Goal: Information Seeking & Learning: Learn about a topic

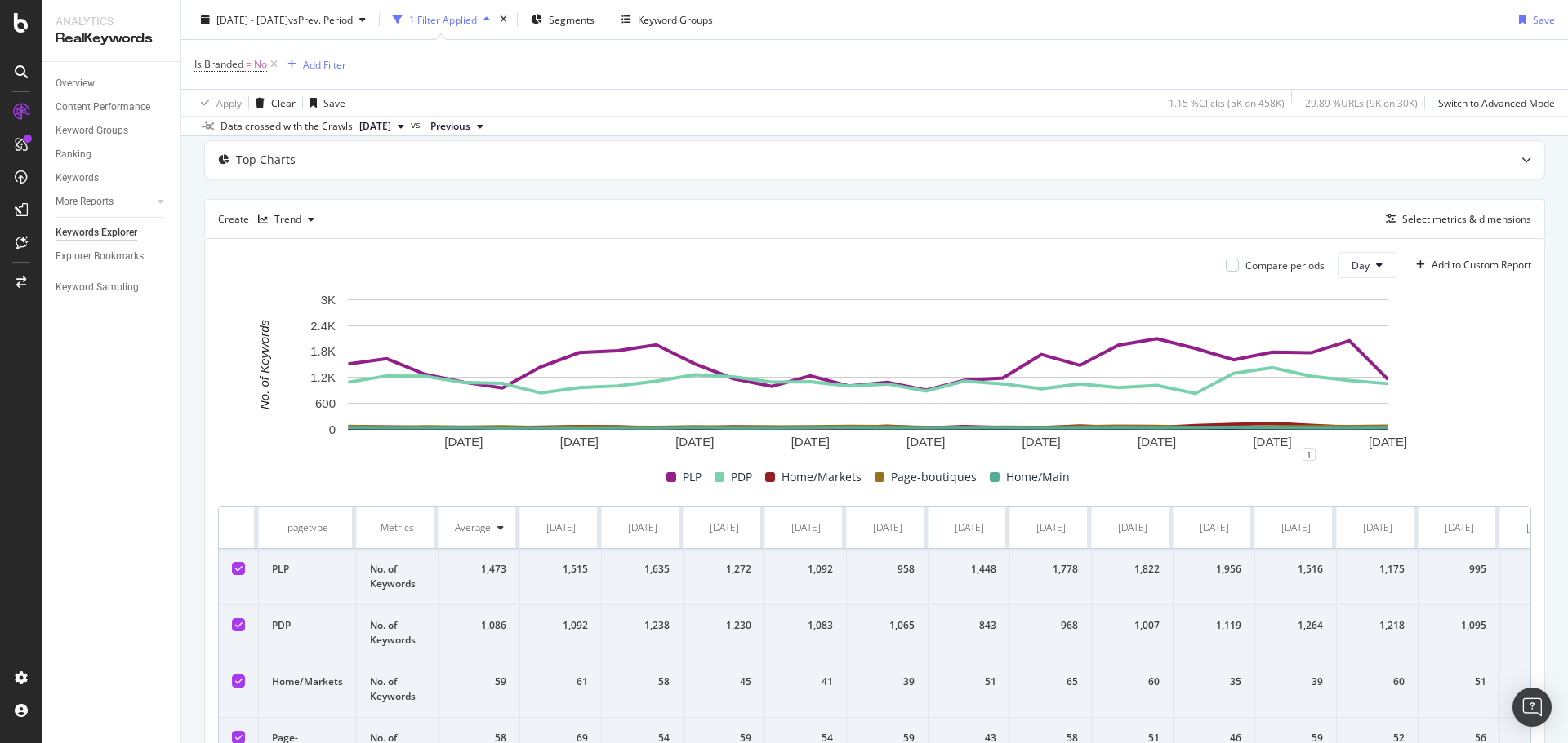
scroll to position [82, 0]
click at [498, 575] on div "1,473" at bounding box center [478, 573] width 54 height 15
click at [389, 575] on td "No. of Keywords" at bounding box center [398, 579] width 82 height 56
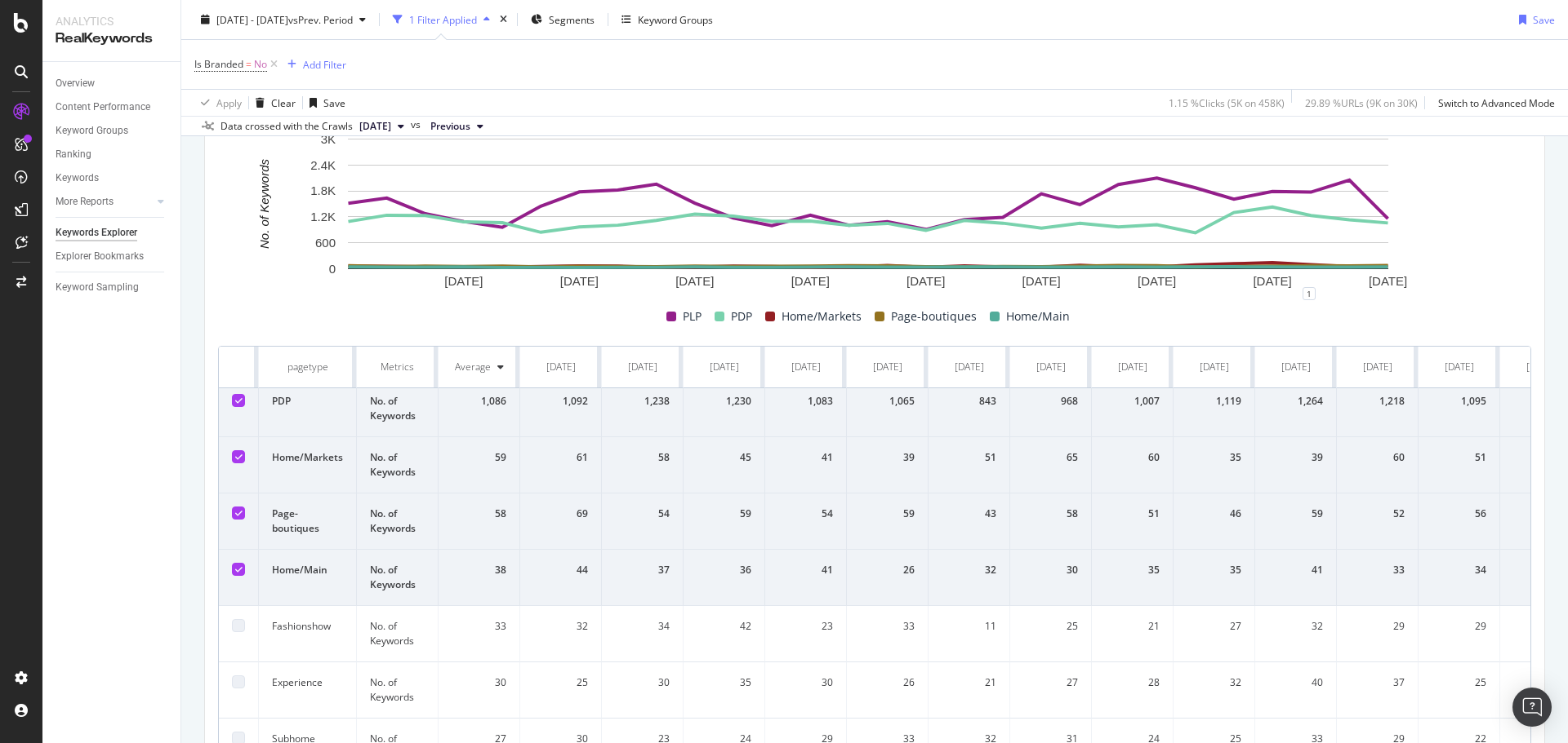
scroll to position [0, 0]
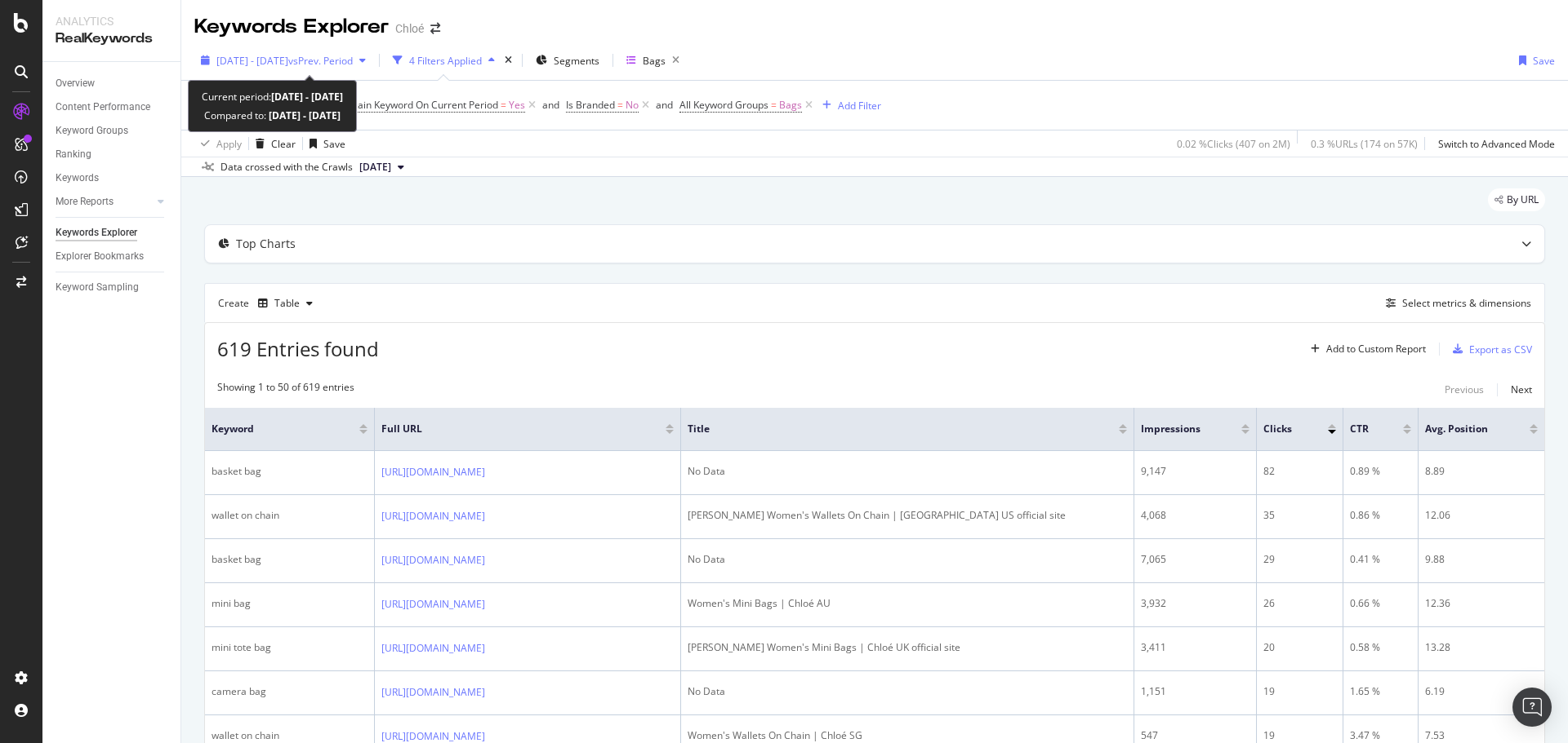
click at [343, 63] on span "vs Prev. Period" at bounding box center [320, 60] width 64 height 14
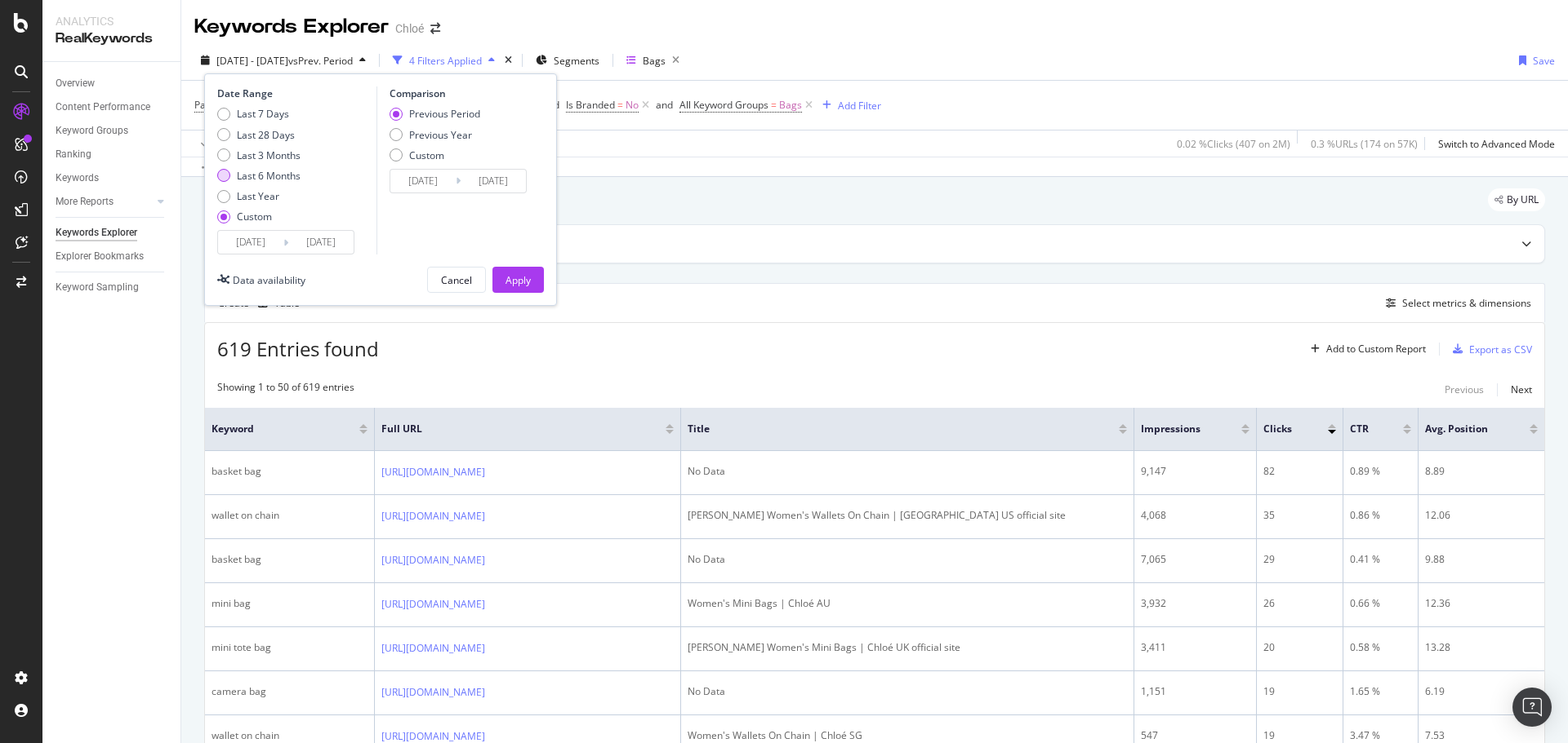
click at [269, 171] on div "Last 6 Months" at bounding box center [268, 176] width 64 height 14
type input "[DATE]"
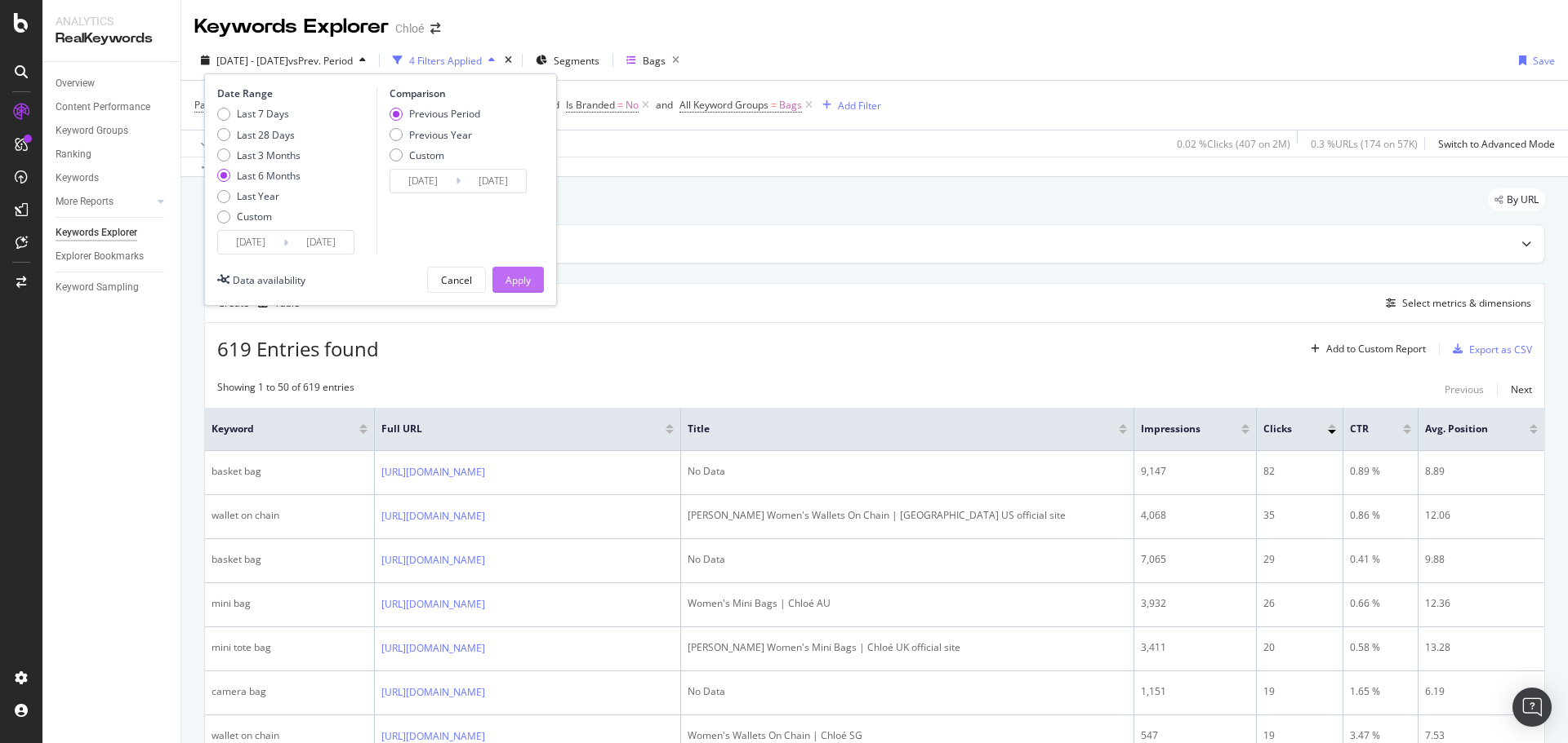
click at [529, 281] on div "Apply" at bounding box center [518, 280] width 25 height 14
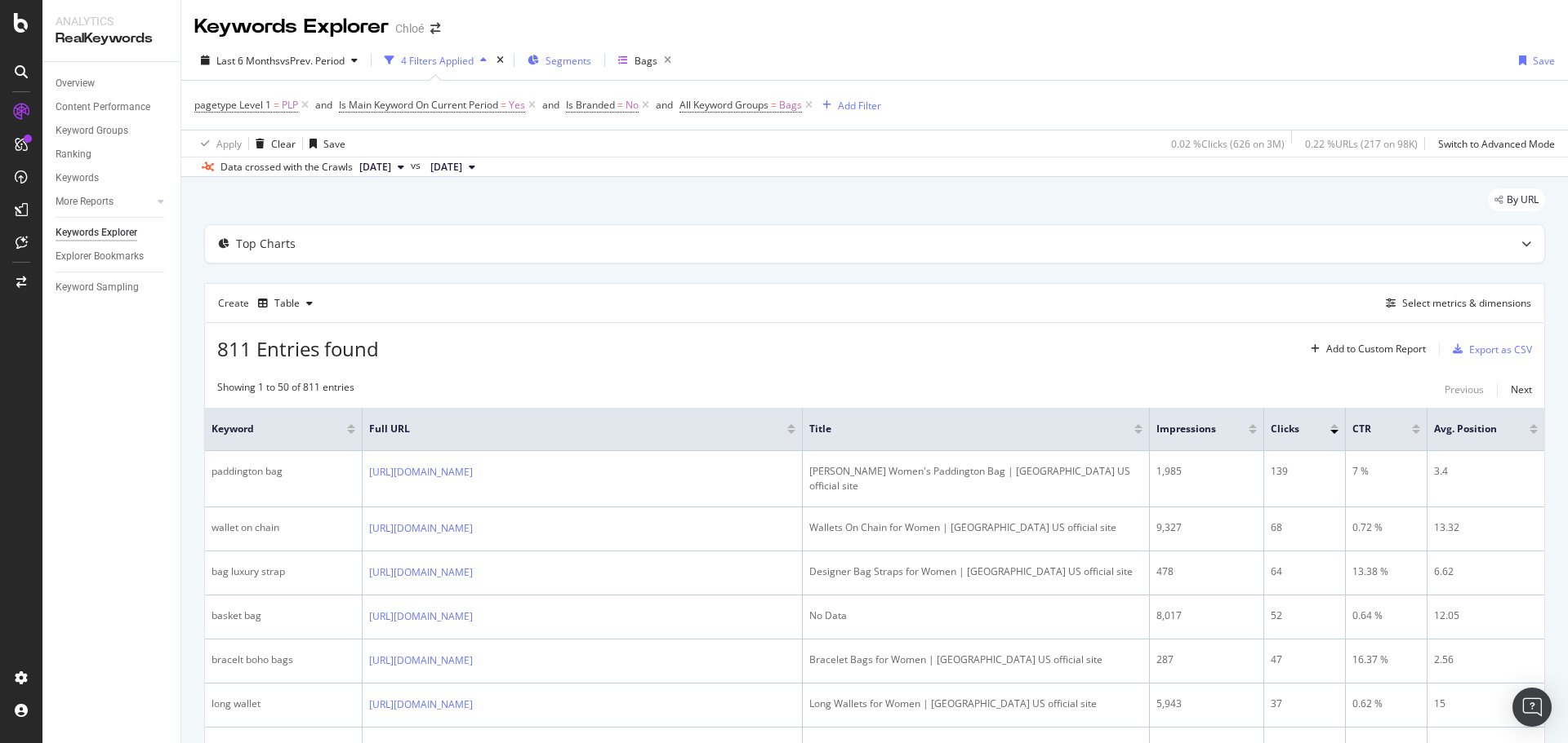
click at [561, 67] on span "Segments" at bounding box center [568, 60] width 46 height 14
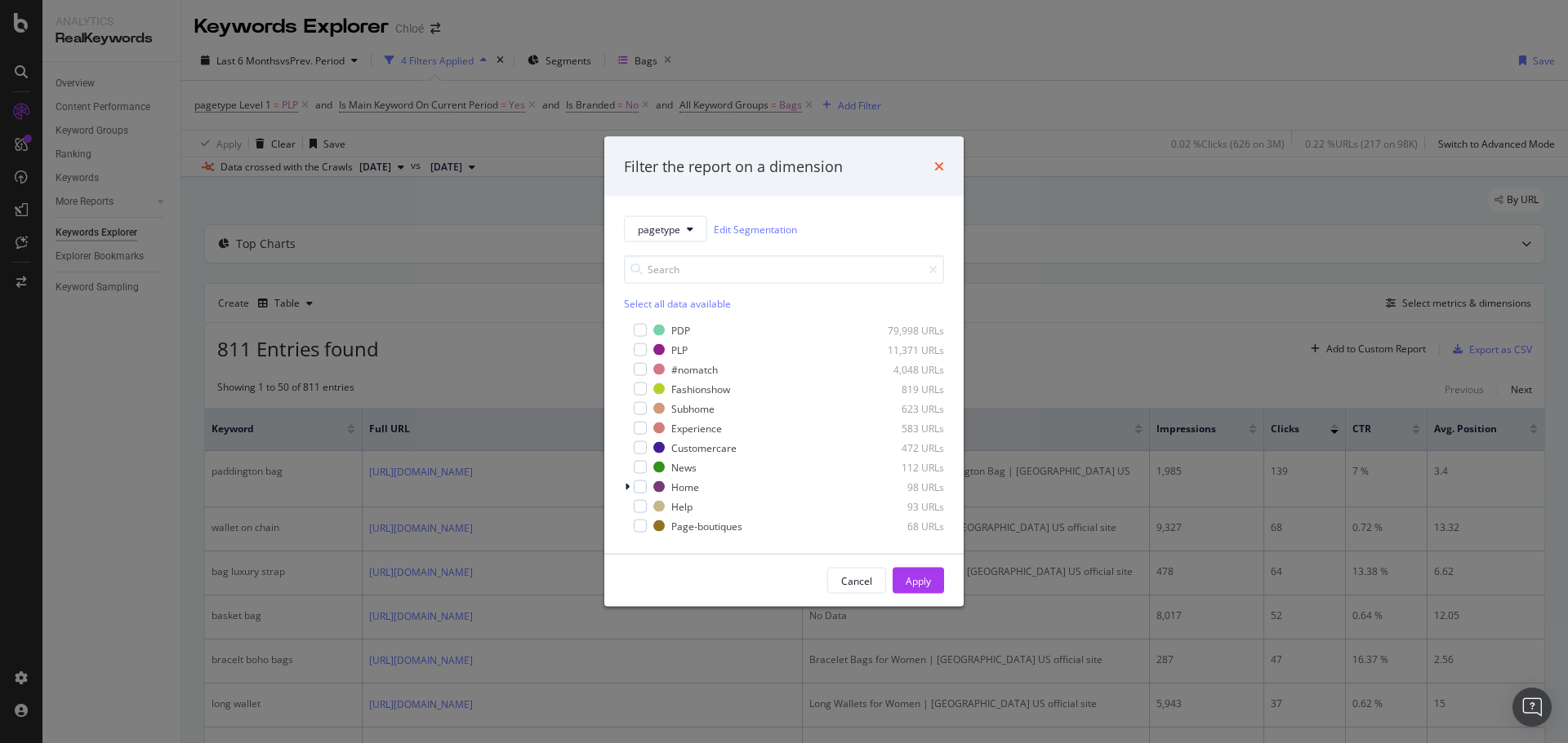
click at [943, 172] on icon "times" at bounding box center [939, 166] width 10 height 13
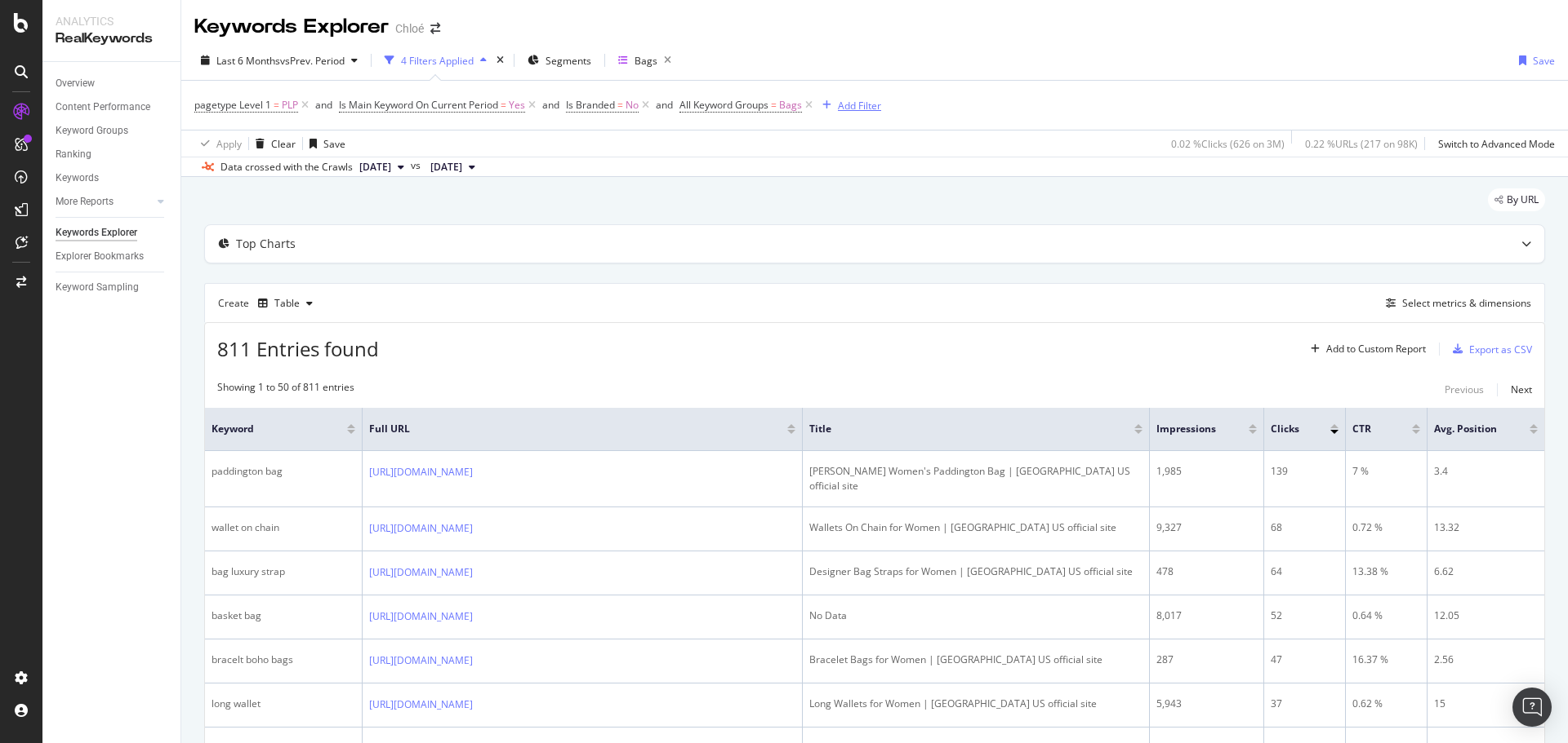
click at [858, 108] on div "Add Filter" at bounding box center [860, 105] width 43 height 14
click at [771, 165] on div "Data crossed with the Crawls [DATE] vs [DATE]" at bounding box center [875, 165] width 1387 height 19
click at [855, 105] on div "Add Filter" at bounding box center [860, 105] width 43 height 14
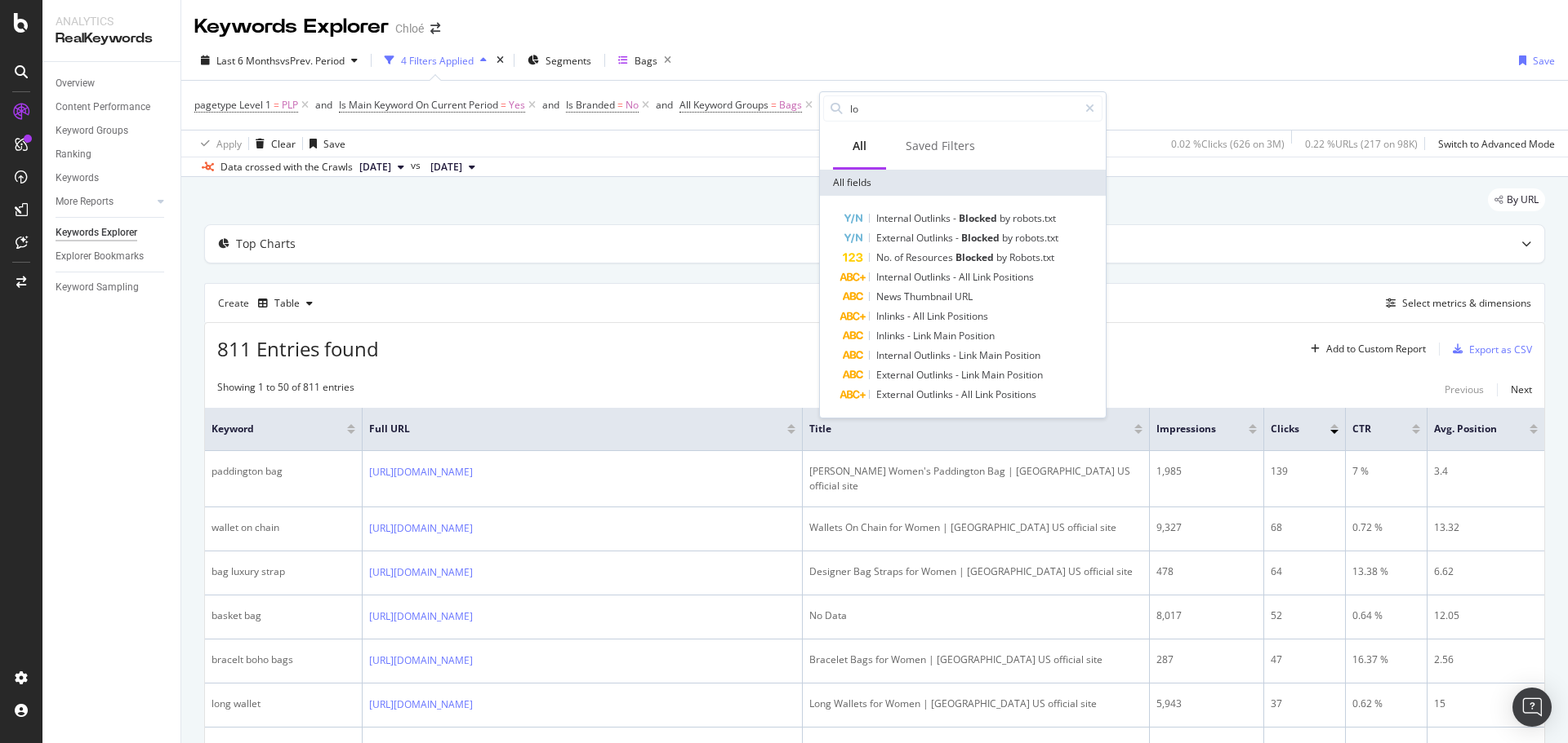
type input "l"
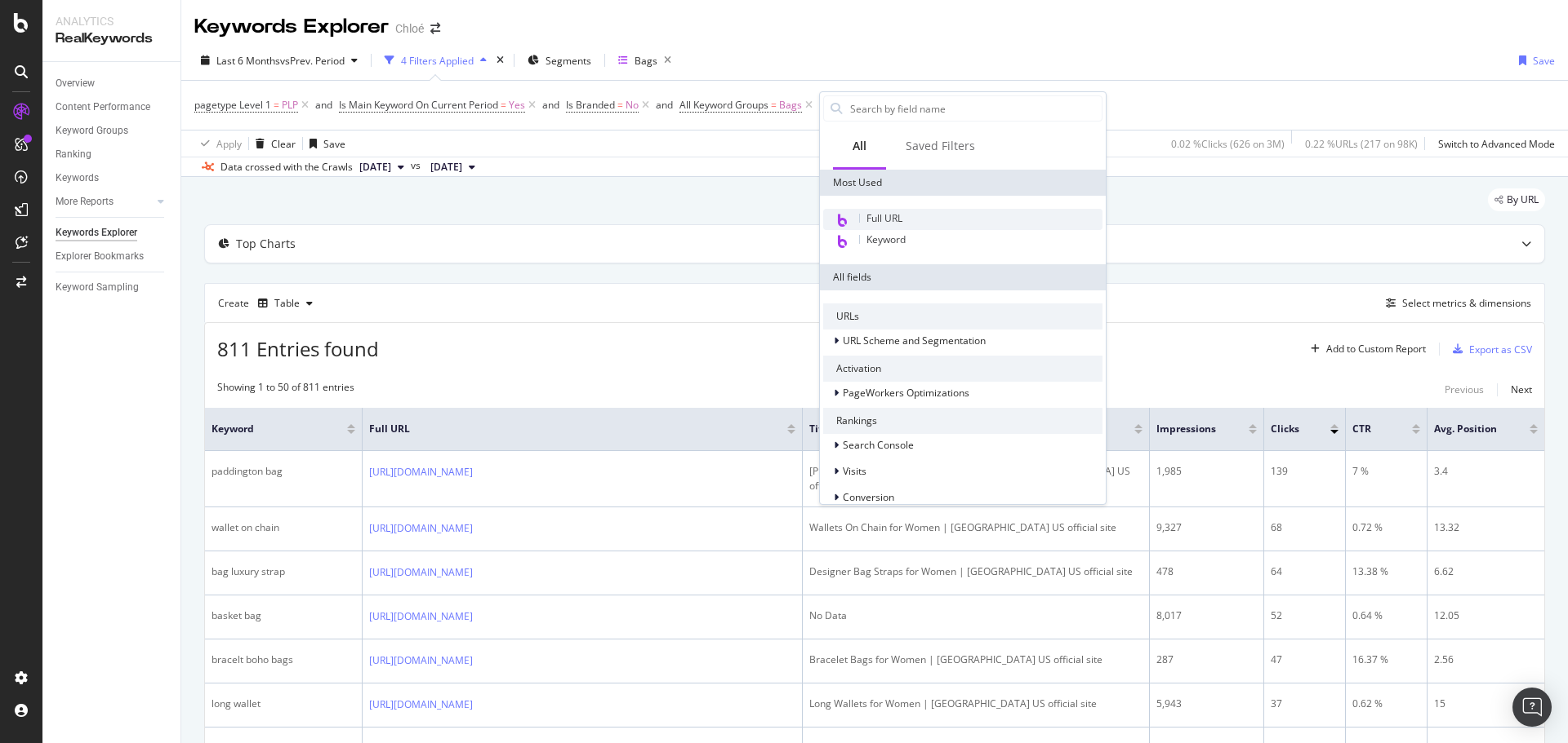
click at [912, 218] on div "Full URL" at bounding box center [963, 219] width 279 height 21
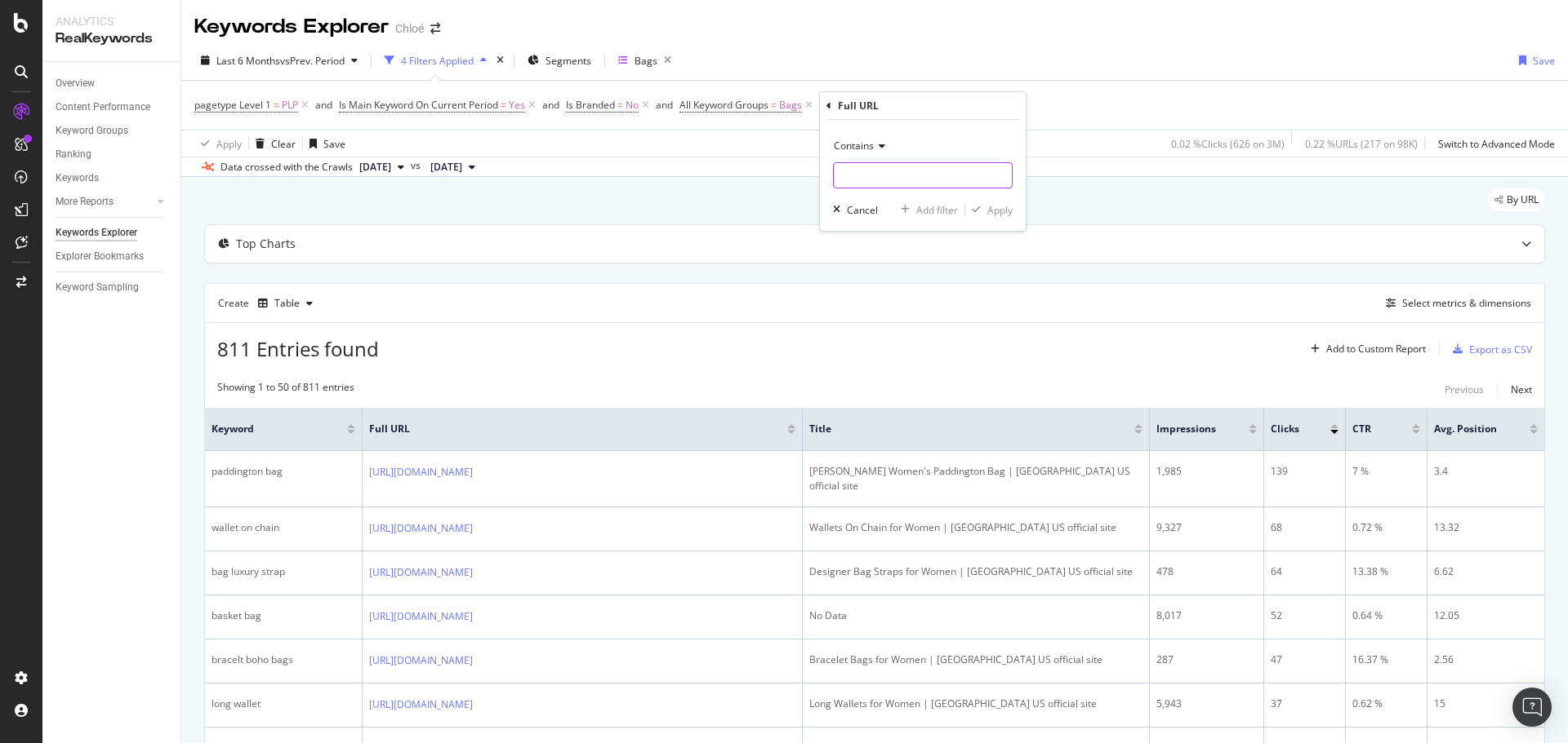
click at [886, 176] on input "text" at bounding box center [922, 175] width 178 height 26
type input "/fr/"
click at [988, 205] on div "Apply" at bounding box center [999, 210] width 25 height 14
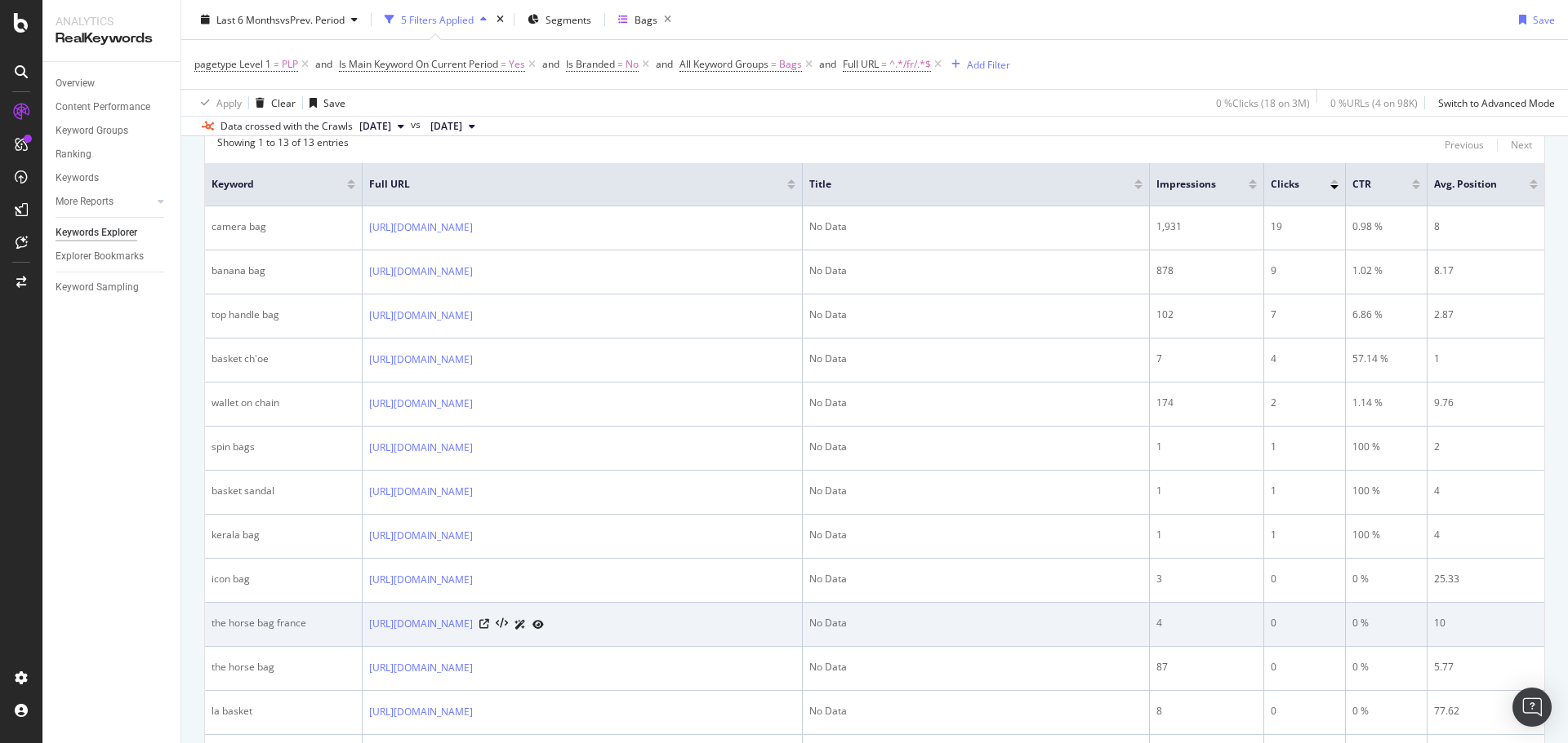
scroll to position [327, 0]
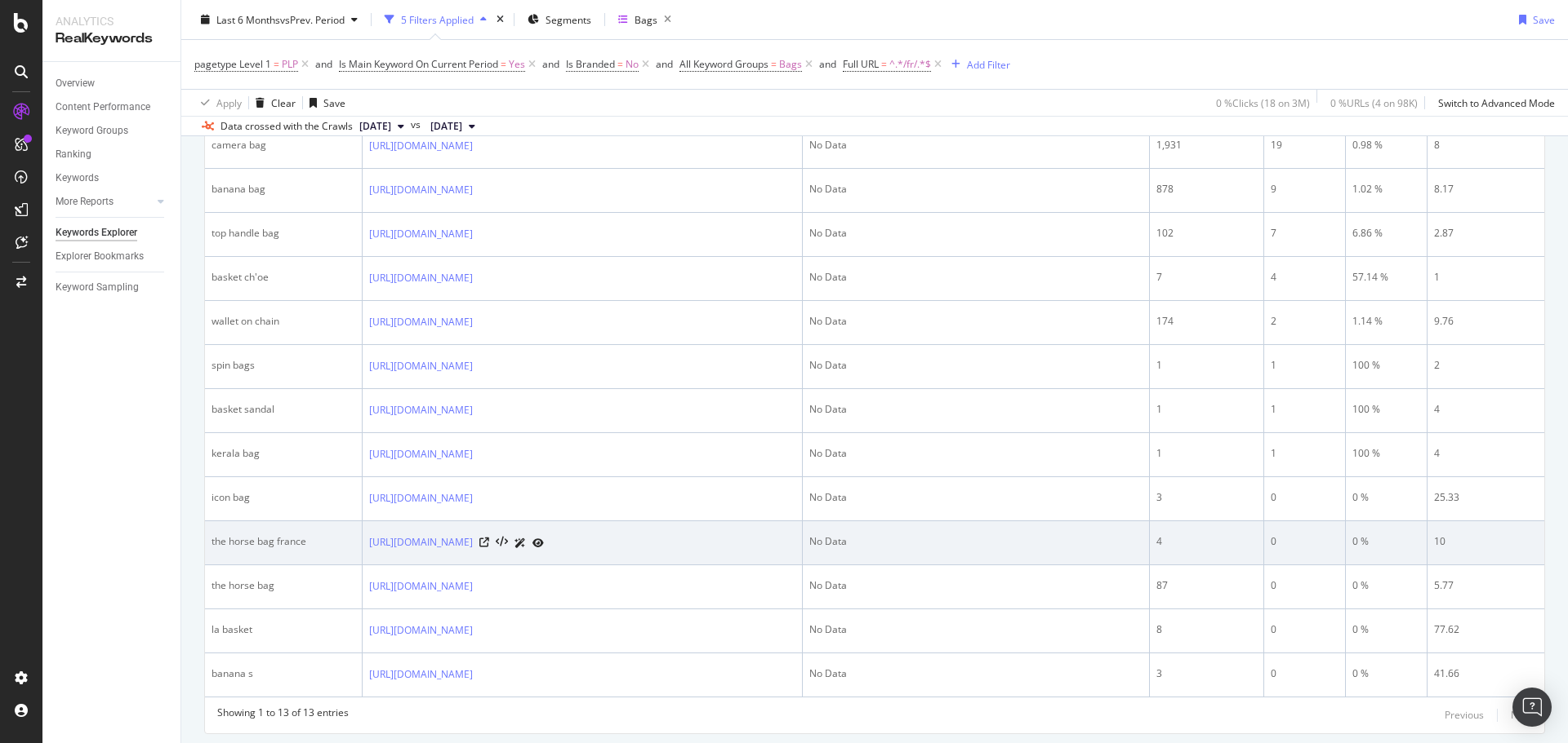
click at [320, 536] on div "the horse bag france" at bounding box center [283, 542] width 144 height 15
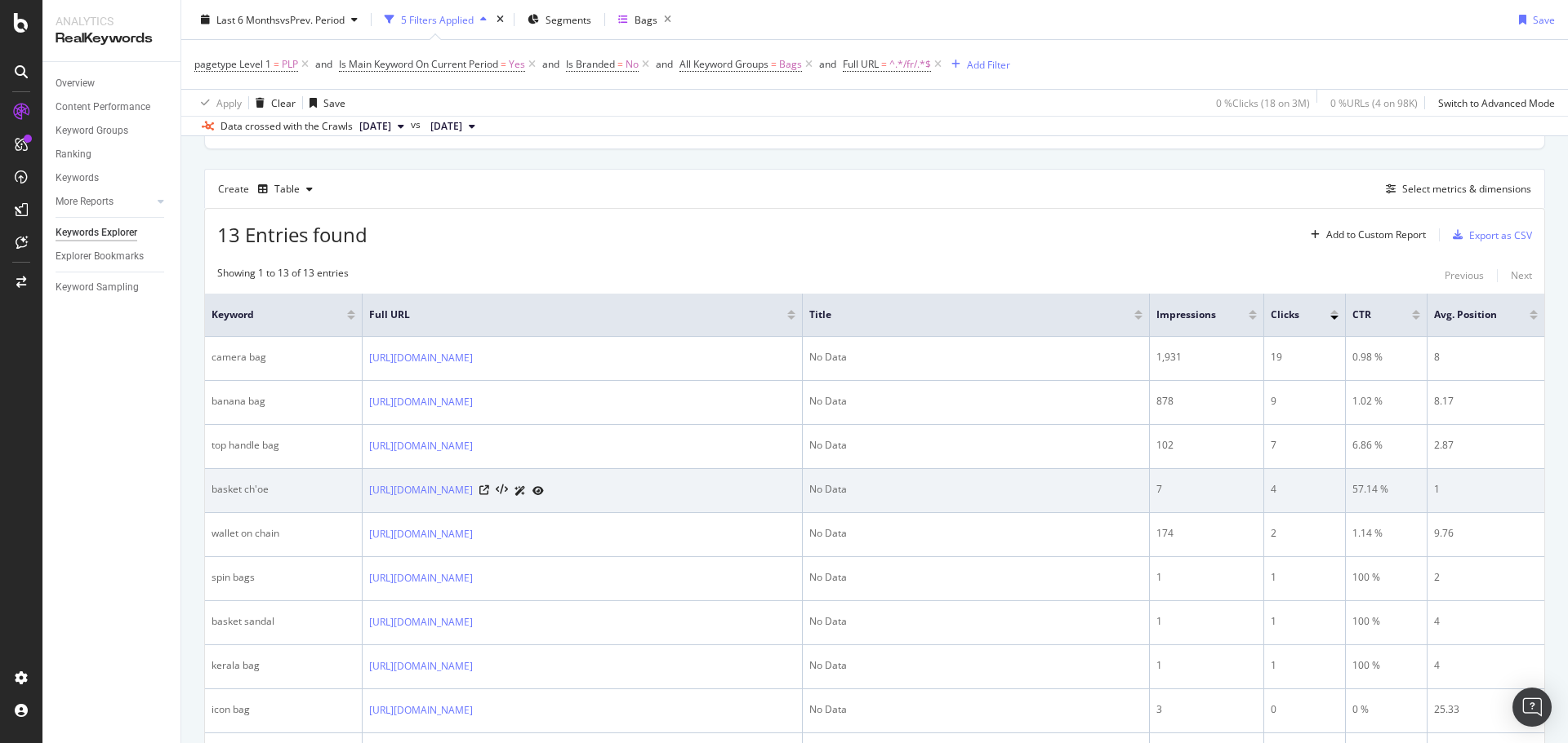
scroll to position [82, 0]
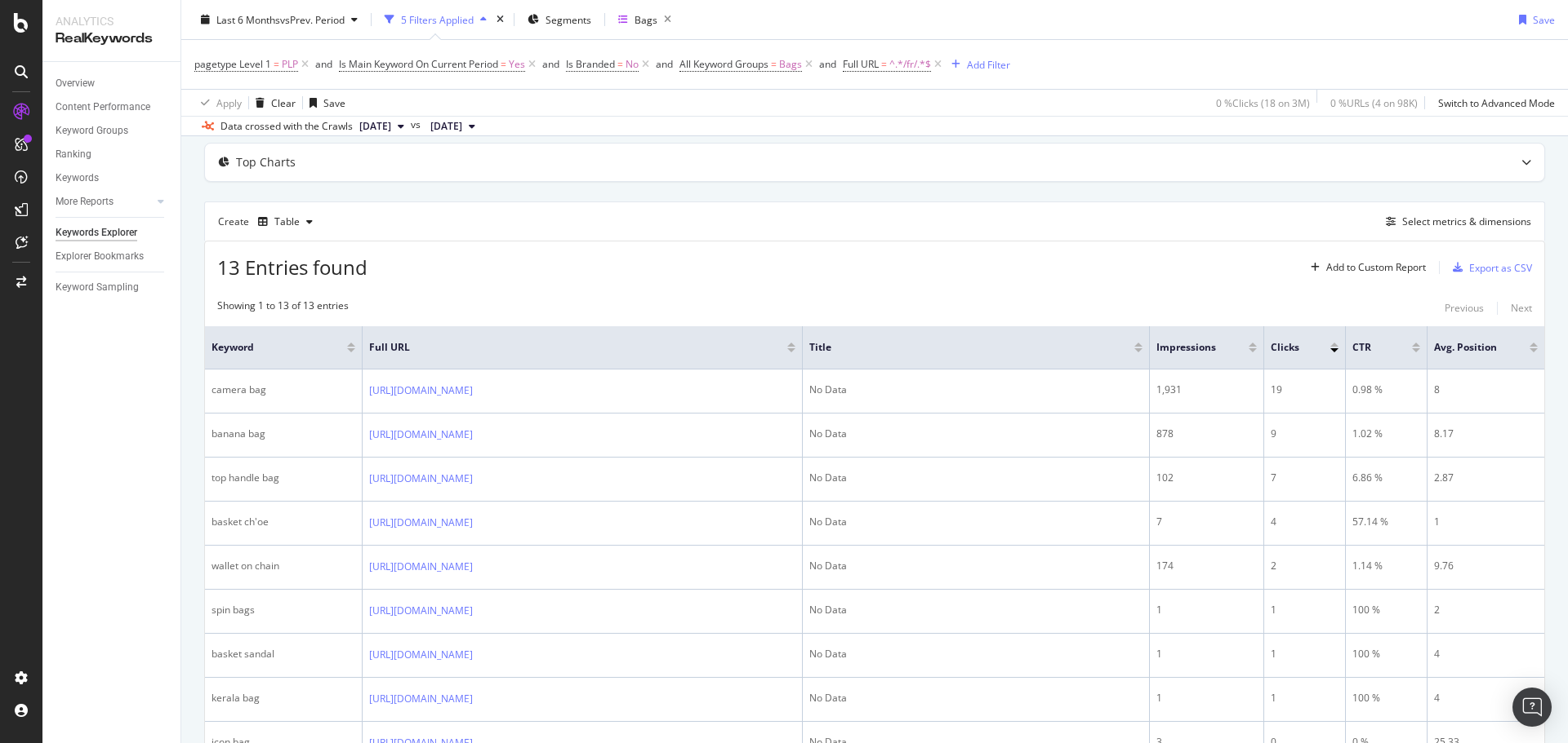
click at [1254, 350] on div at bounding box center [1253, 350] width 8 height 4
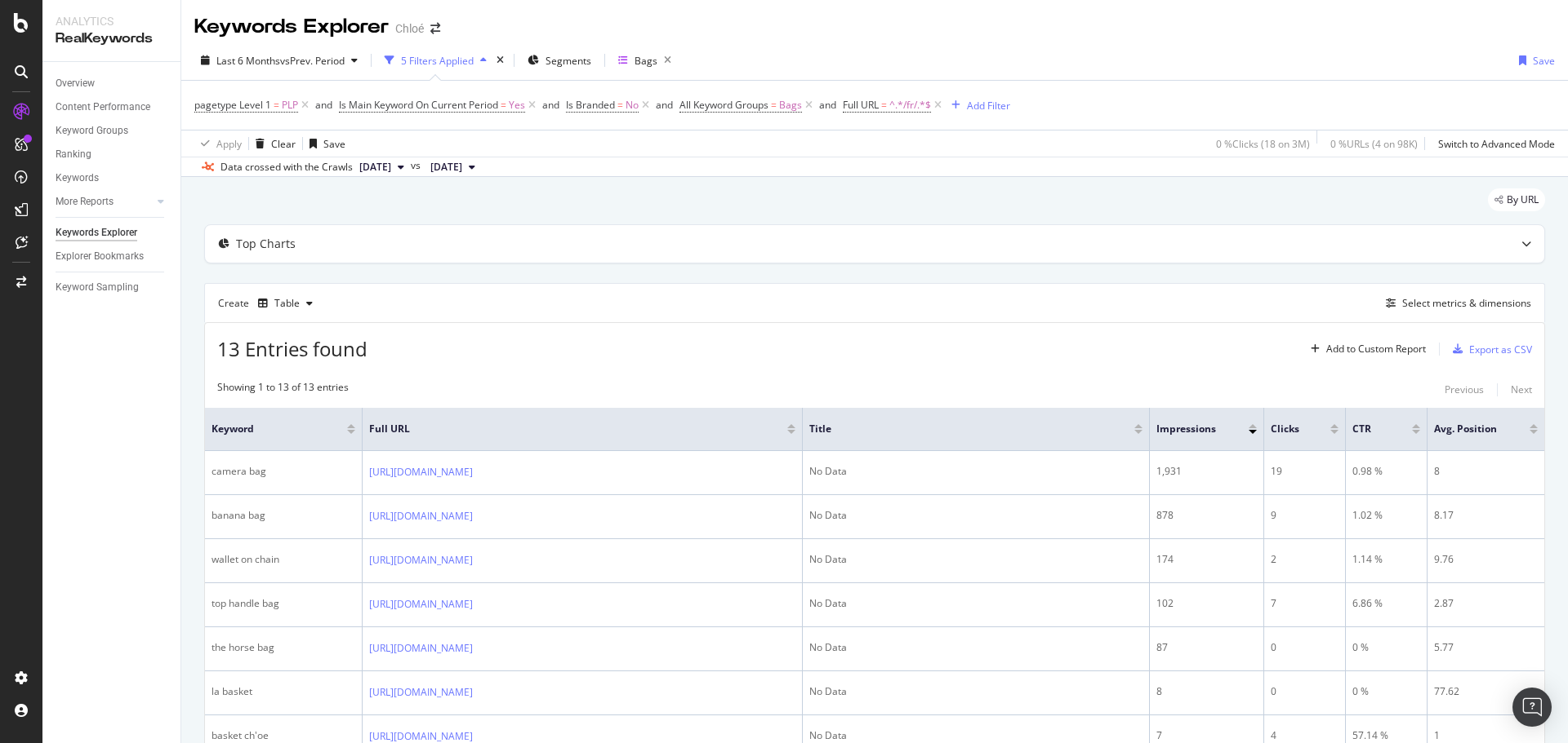
click at [307, 96] on span "pagetype Level 1 = PLP" at bounding box center [253, 104] width 118 height 23
click at [304, 104] on icon at bounding box center [304, 105] width 14 height 17
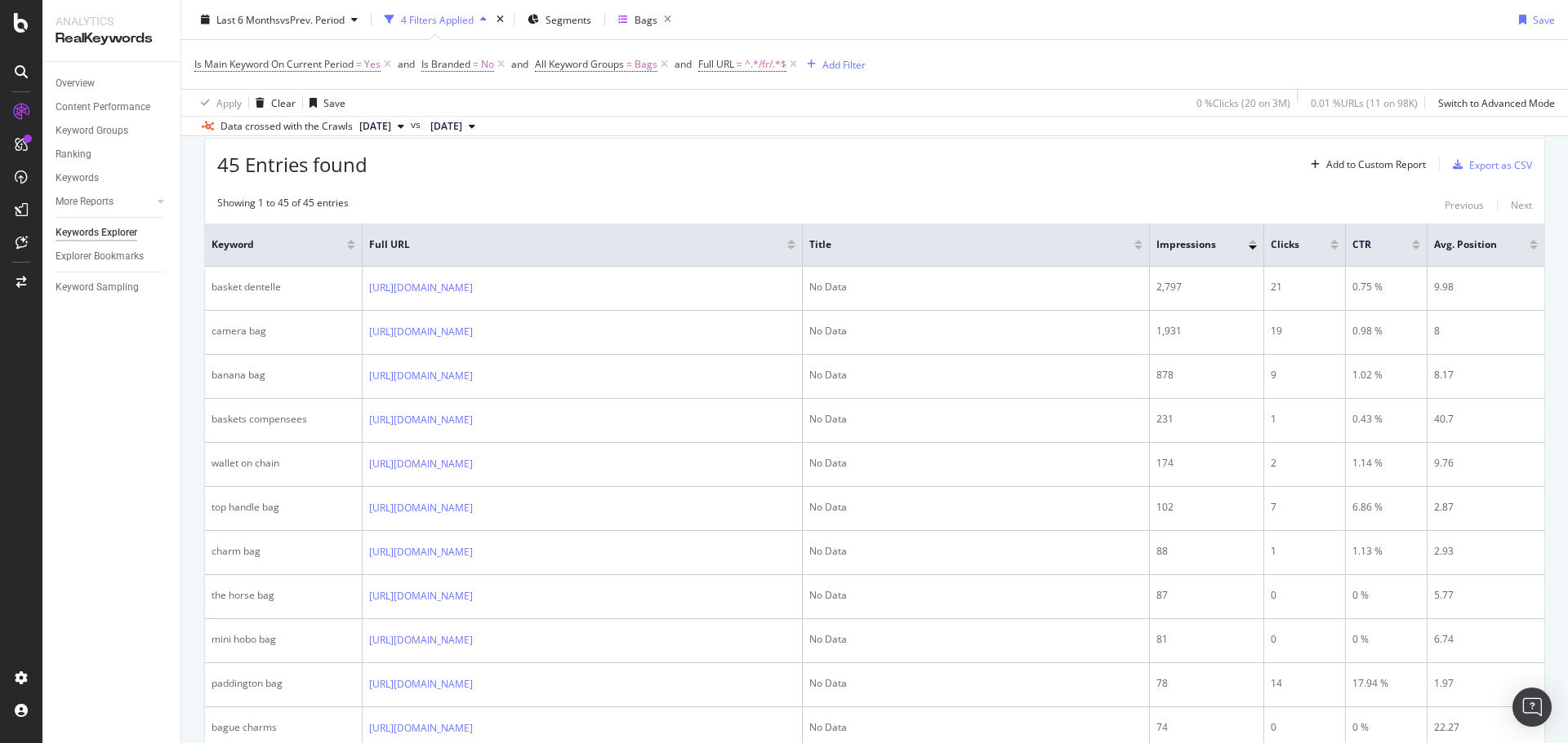
scroll to position [163, 0]
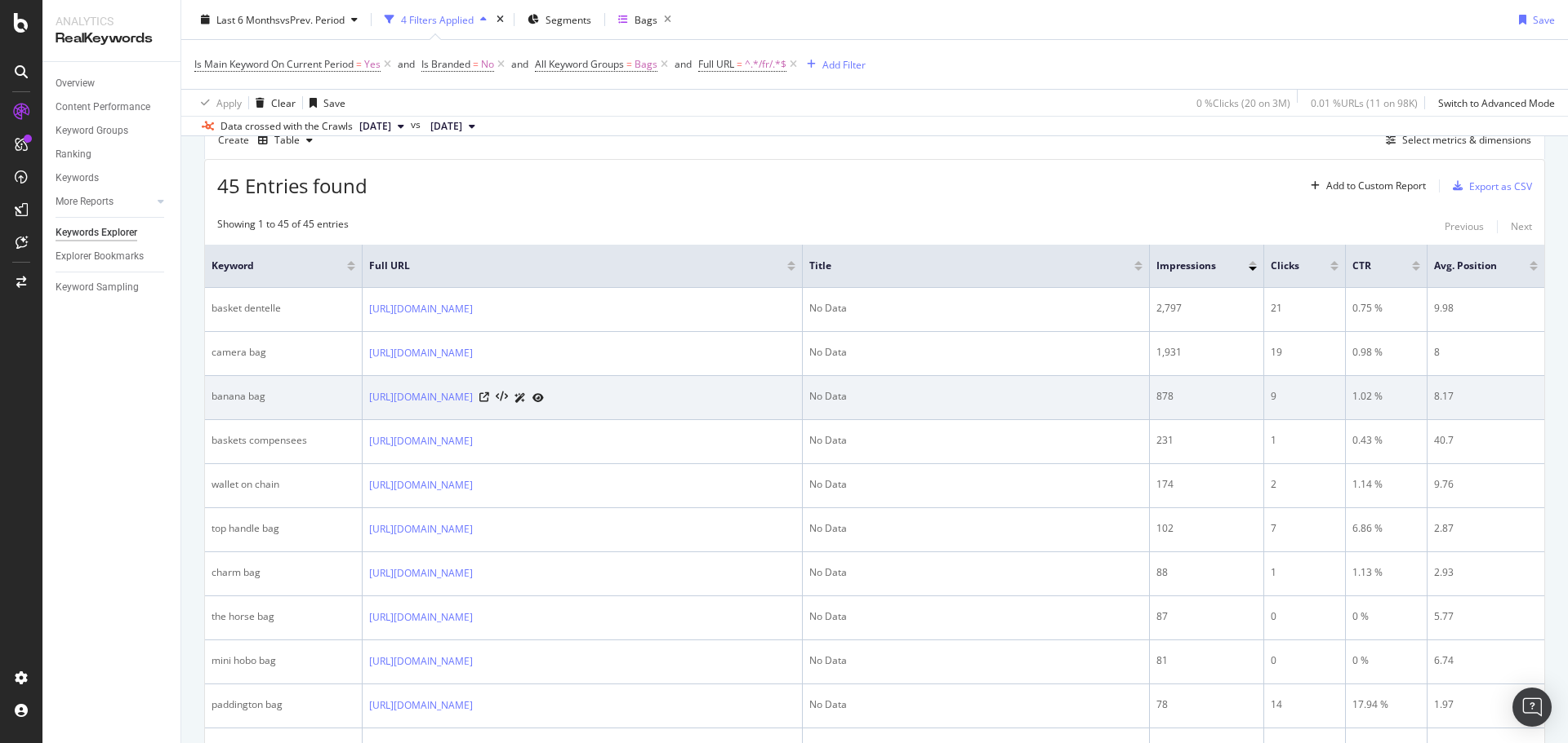
click at [281, 397] on div "banana bag" at bounding box center [283, 397] width 144 height 15
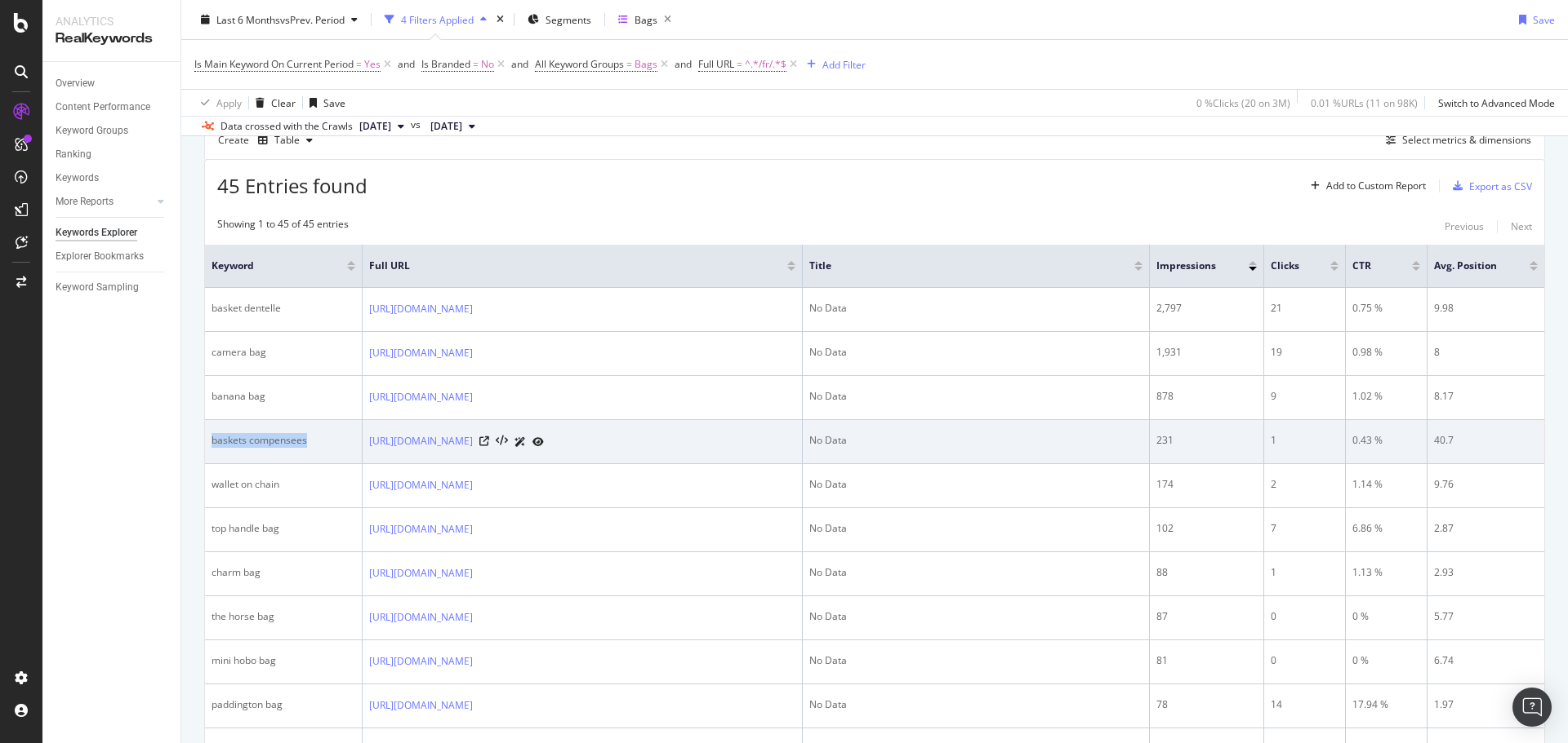
drag, startPoint x: 319, startPoint y: 445, endPoint x: 212, endPoint y: 445, distance: 107.0
click at [212, 445] on div "baskets compensees" at bounding box center [283, 440] width 144 height 15
click at [243, 427] on td "baskets compensees" at bounding box center [283, 442] width 157 height 44
click at [292, 432] on td "baskets compensees" at bounding box center [283, 442] width 157 height 44
drag, startPoint x: 307, startPoint y: 442, endPoint x: 212, endPoint y: 445, distance: 95.0
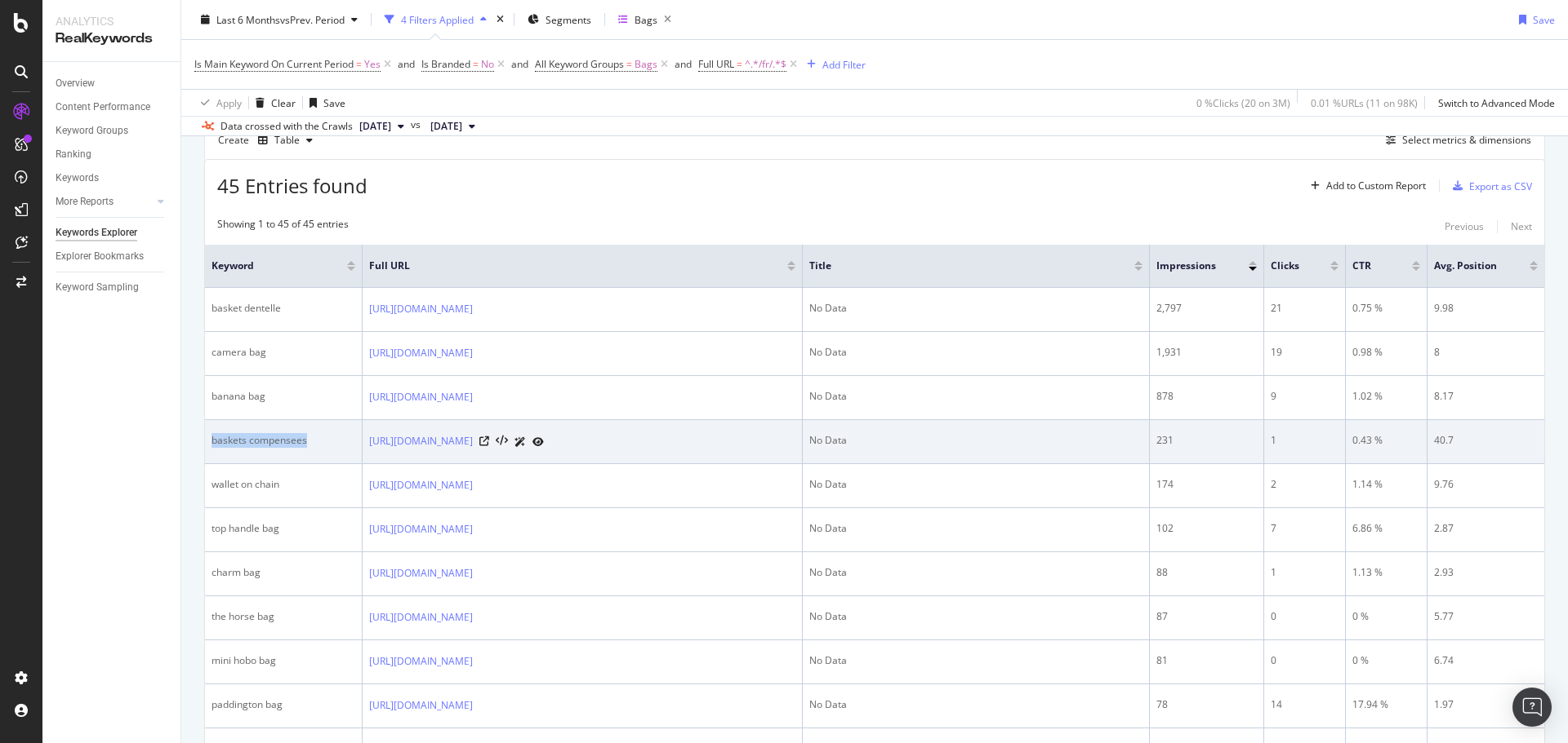
click at [212, 445] on div "baskets compensees" at bounding box center [283, 440] width 144 height 15
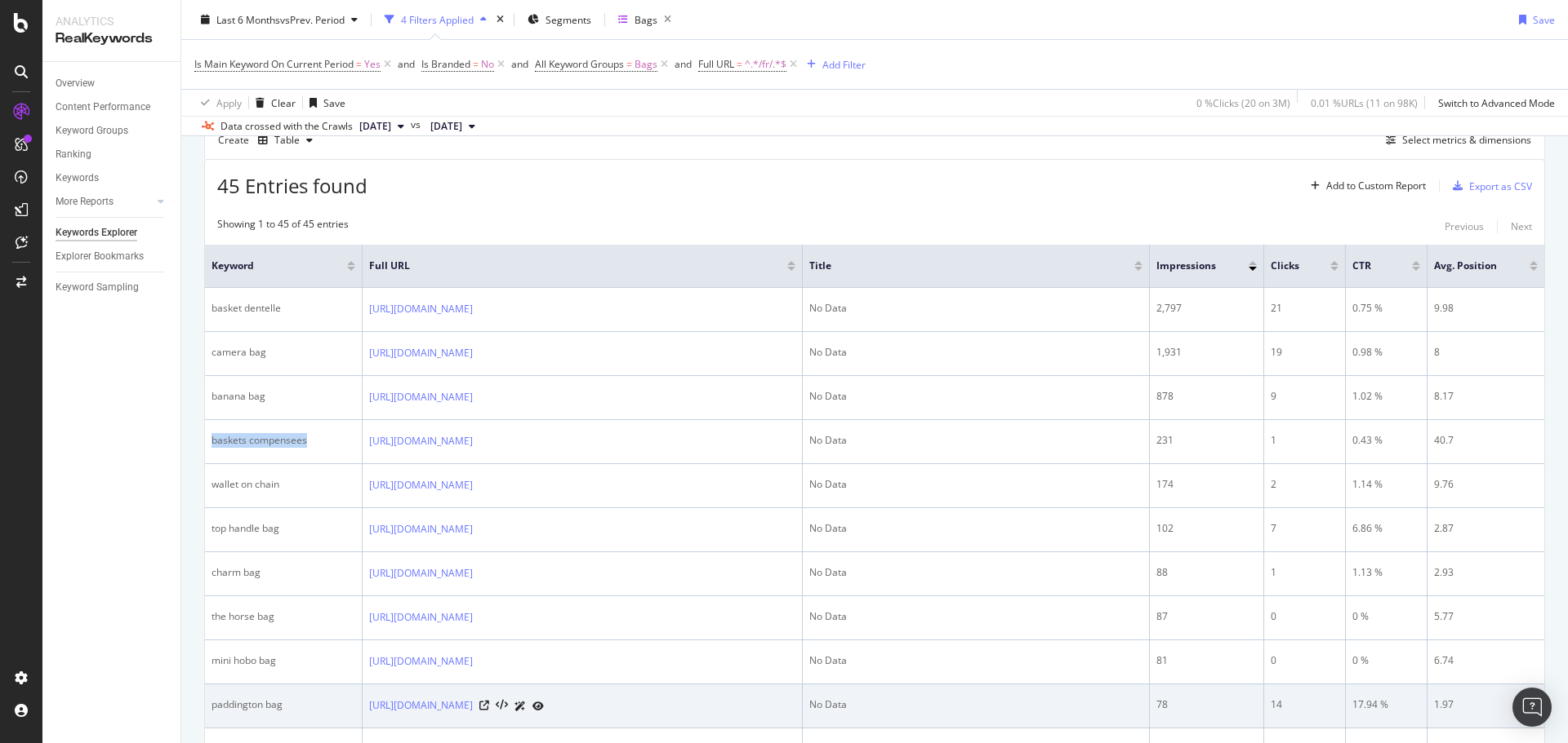
copy div "baskets compensees"
